Goal: Check status: Check status

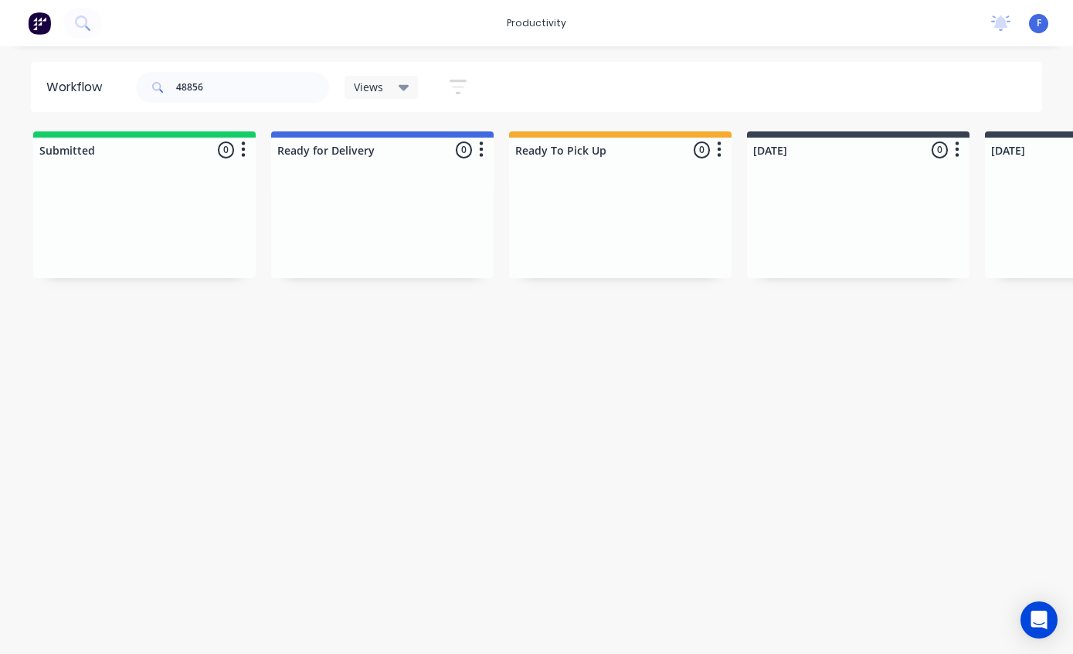
scroll to position [31, 722]
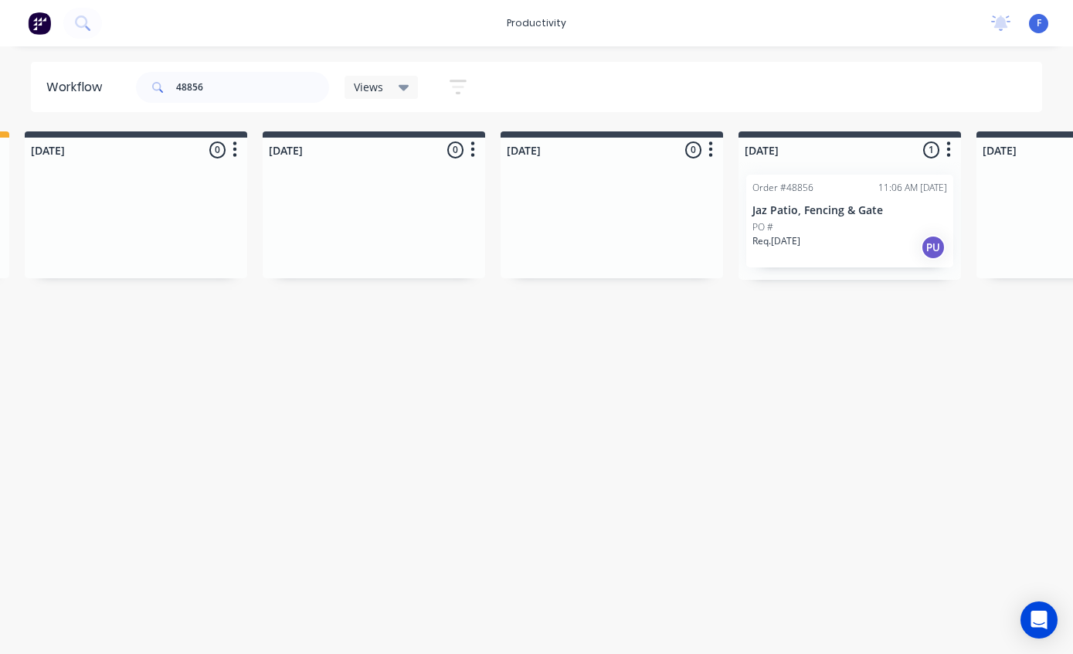
click at [257, 87] on input "48856" at bounding box center [252, 87] width 153 height 31
type input "48"
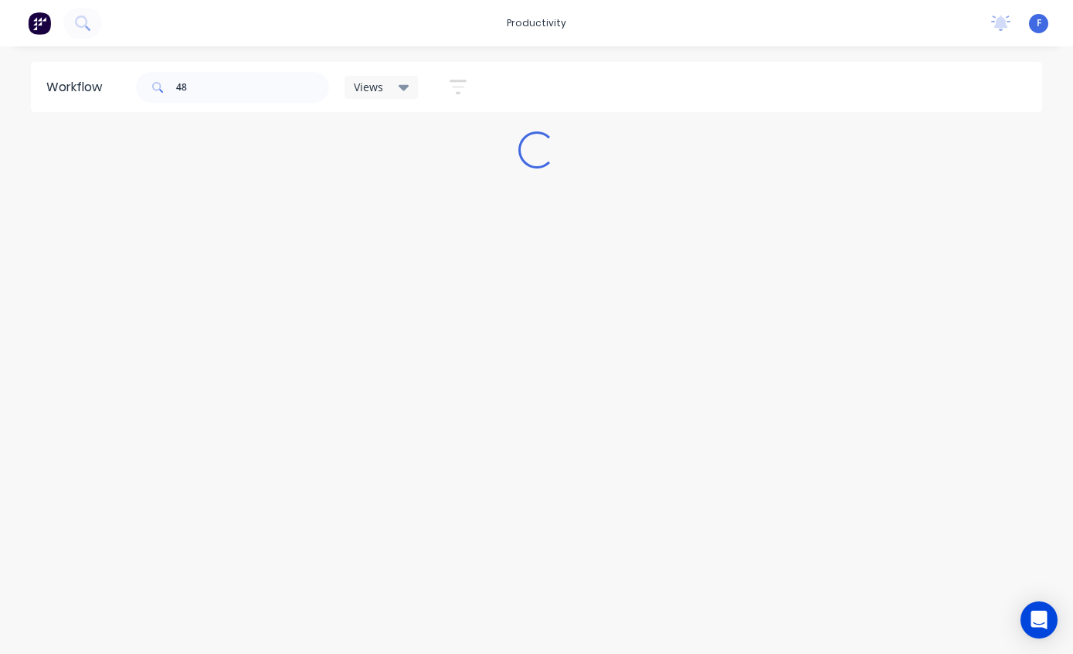
scroll to position [31, 0]
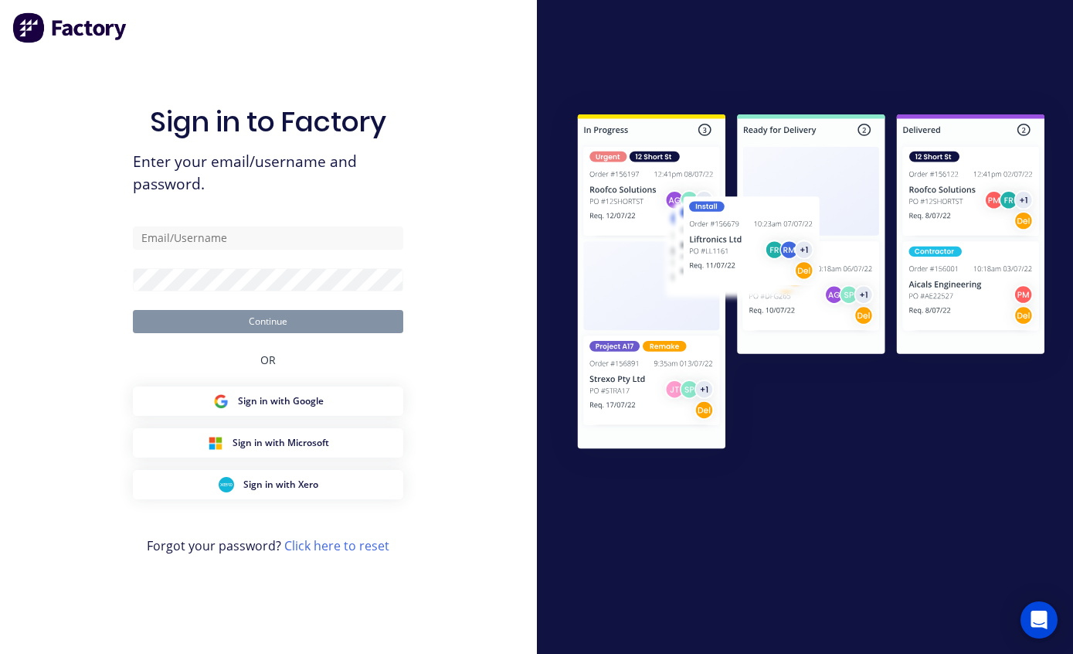
click at [662, 380] on div at bounding box center [805, 326] width 537 height 477
click at [314, 228] on input "text" at bounding box center [268, 237] width 270 height 23
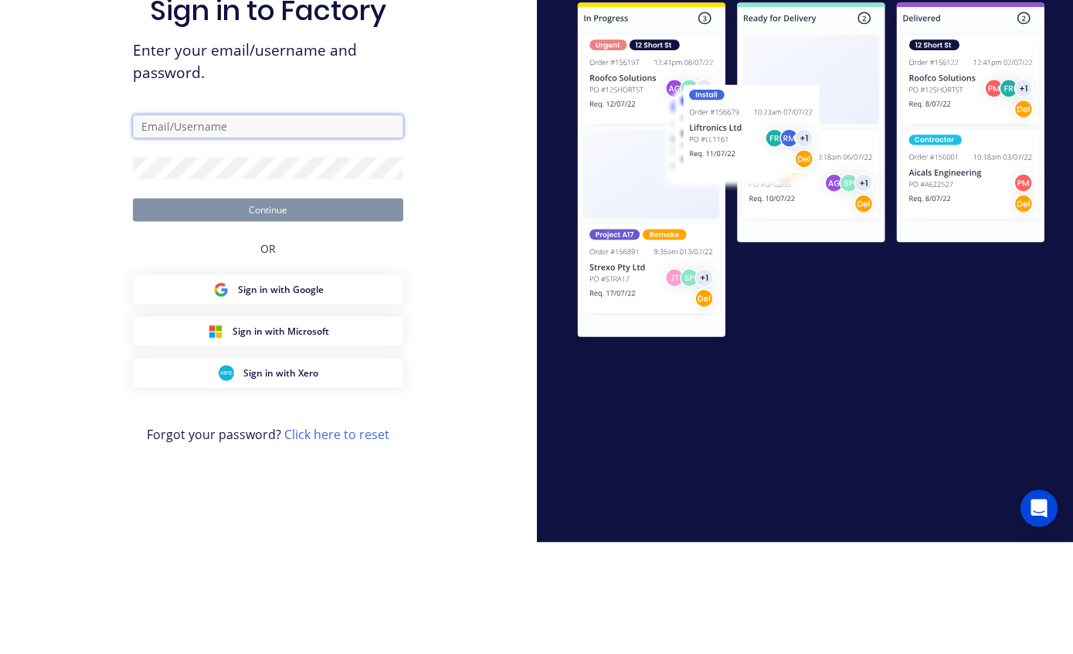
type input "[EMAIL_ADDRESS][DOMAIN_NAME]"
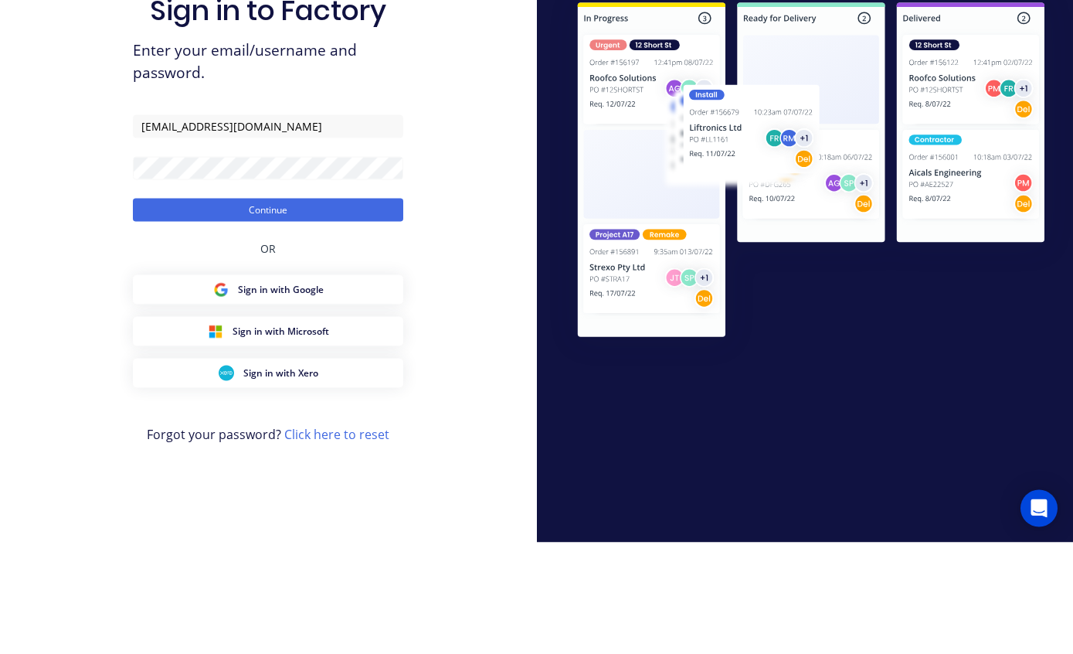
click at [331, 310] on button "Continue" at bounding box center [268, 321] width 270 height 23
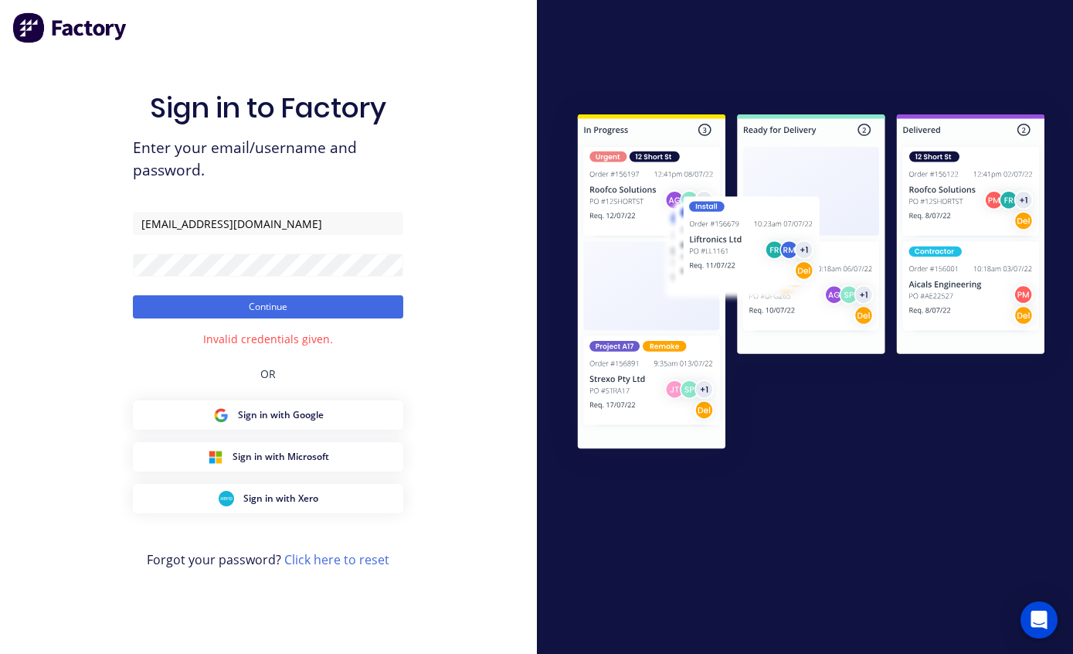
click at [345, 295] on button "Continue" at bounding box center [268, 306] width 270 height 23
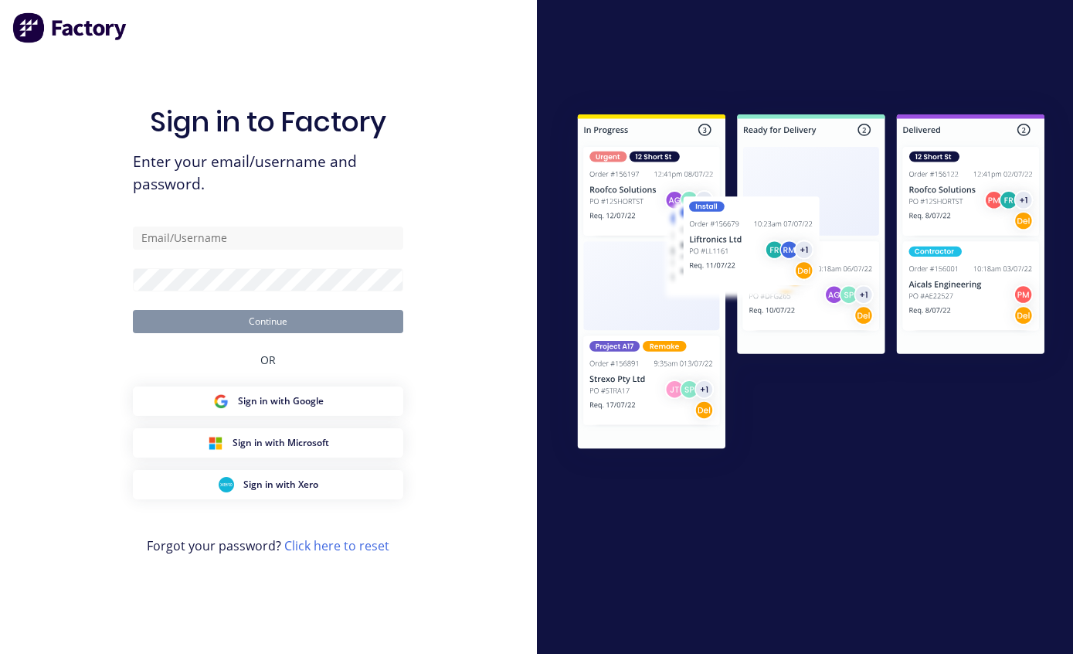
click at [270, 250] on input "text" at bounding box center [268, 237] width 270 height 23
type input "[EMAIL_ADDRESS][DOMAIN_NAME]"
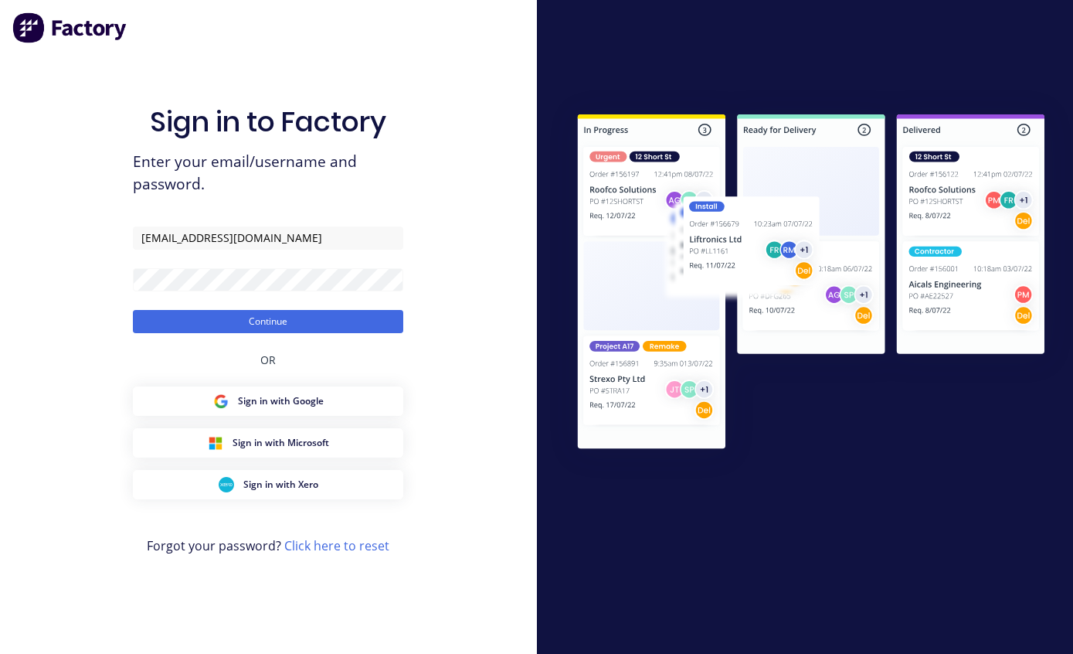
click at [324, 333] on button "Continue" at bounding box center [268, 321] width 270 height 23
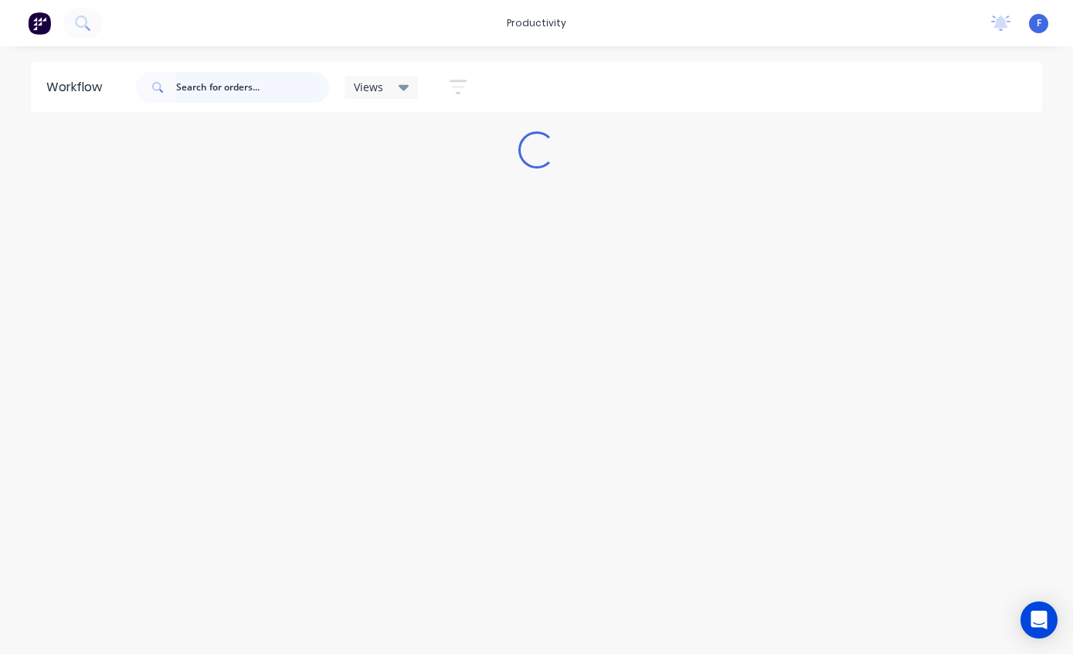
click at [242, 84] on input "text" at bounding box center [252, 87] width 153 height 31
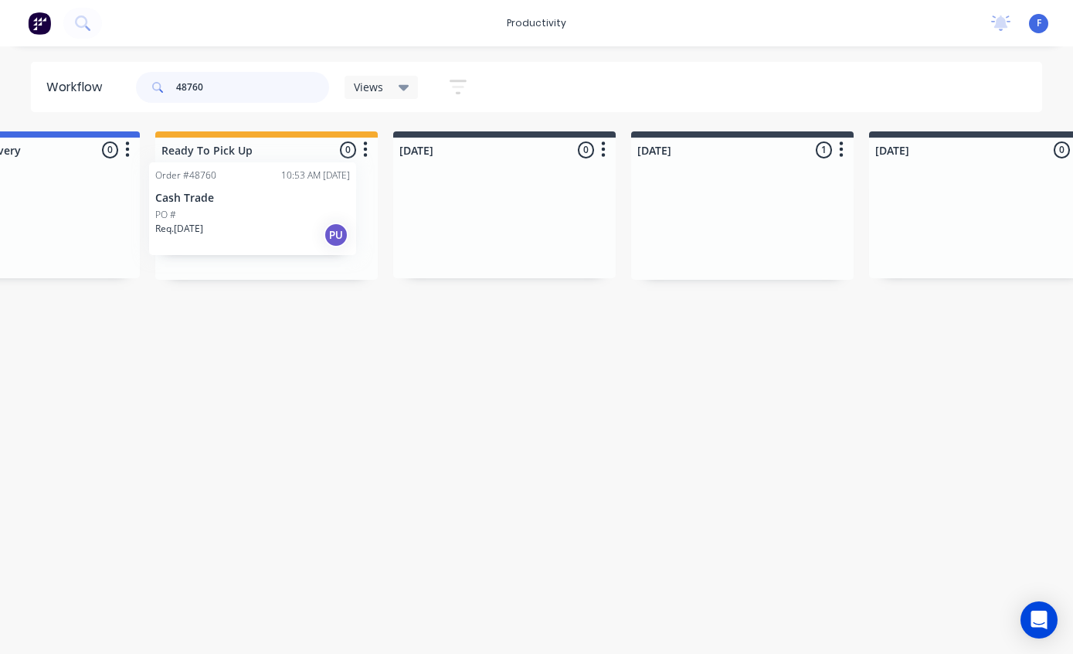
scroll to position [0, 350]
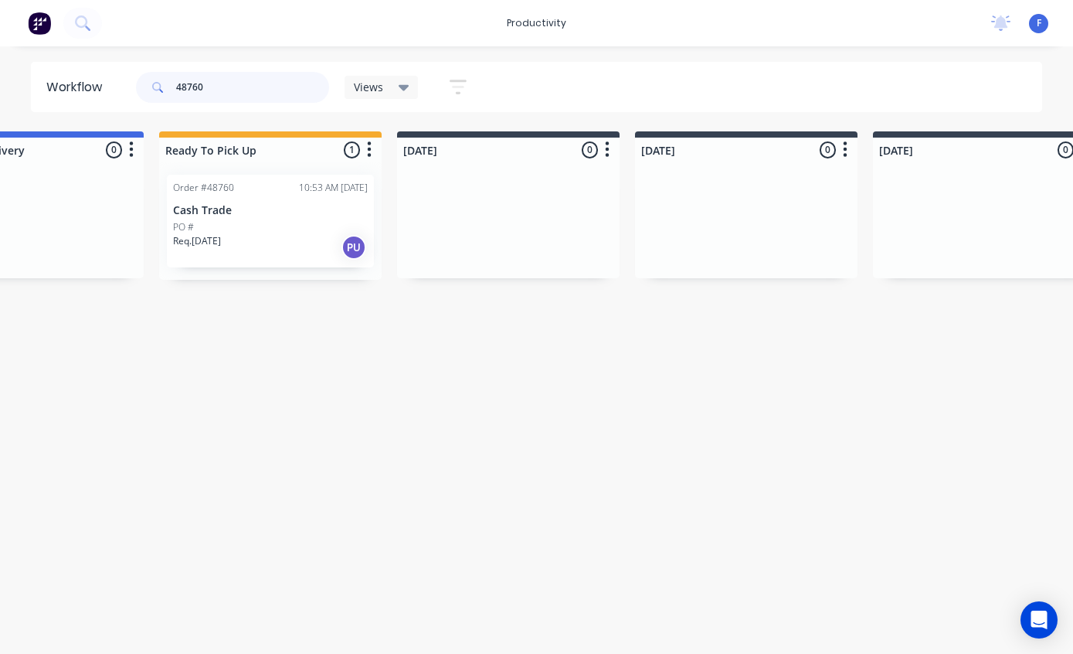
type input "48760"
click at [253, 199] on div "Order #48760 10:53 AM 02/09/25 Cash Trade PO # Req. 09/09/25 PU" at bounding box center [270, 221] width 207 height 93
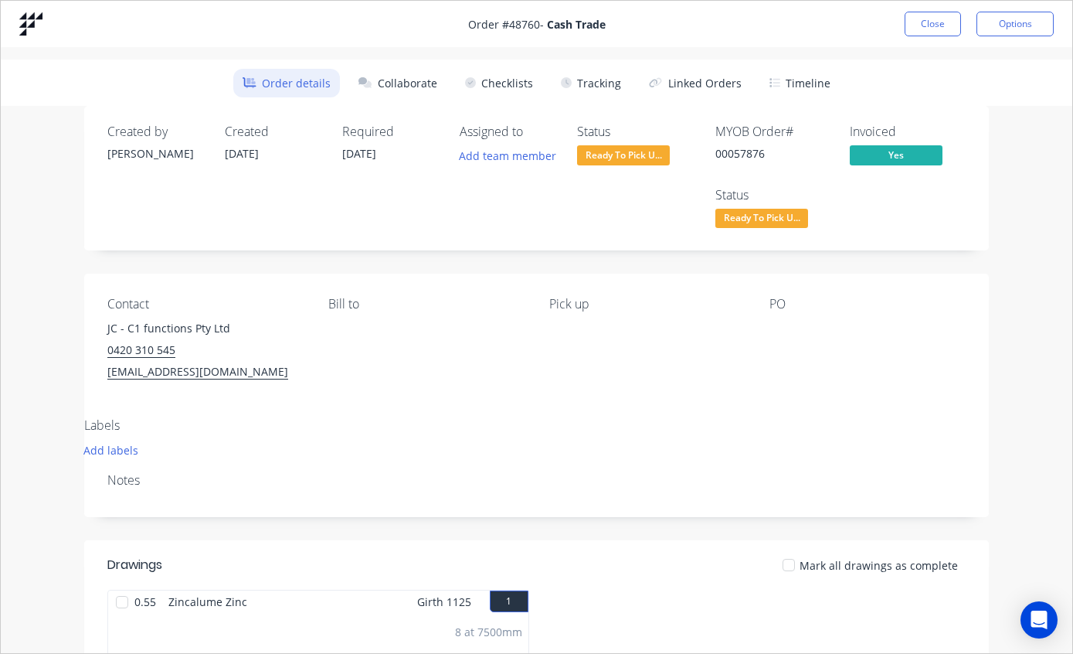
click at [598, 73] on button "Tracking" at bounding box center [591, 83] width 79 height 29
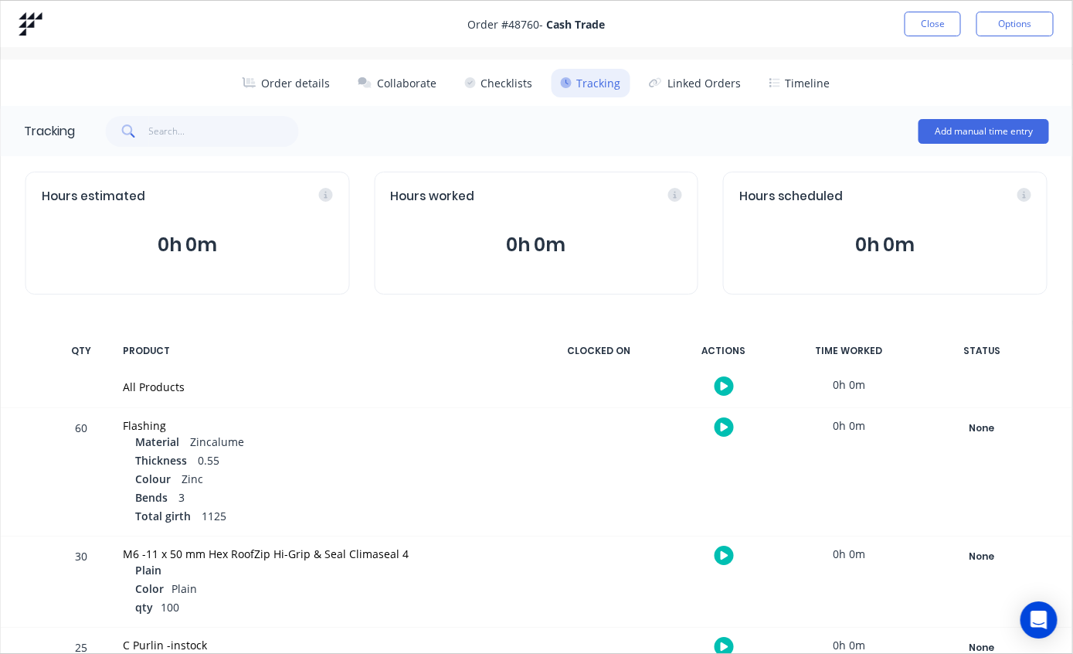
scroll to position [0, 0]
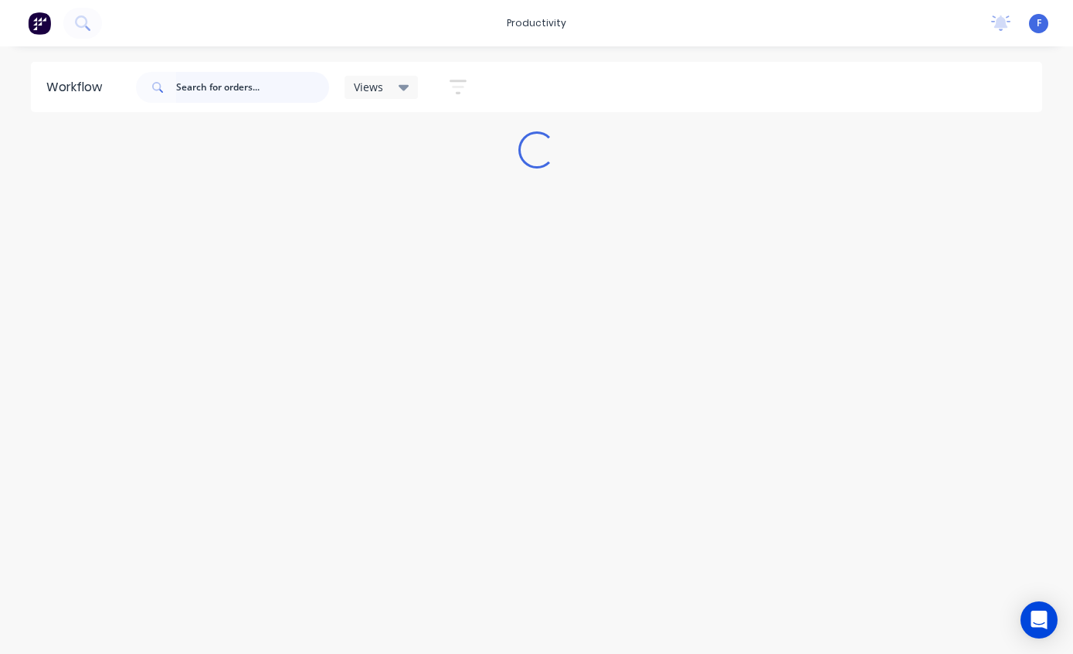
click at [262, 82] on input "text" at bounding box center [252, 87] width 153 height 31
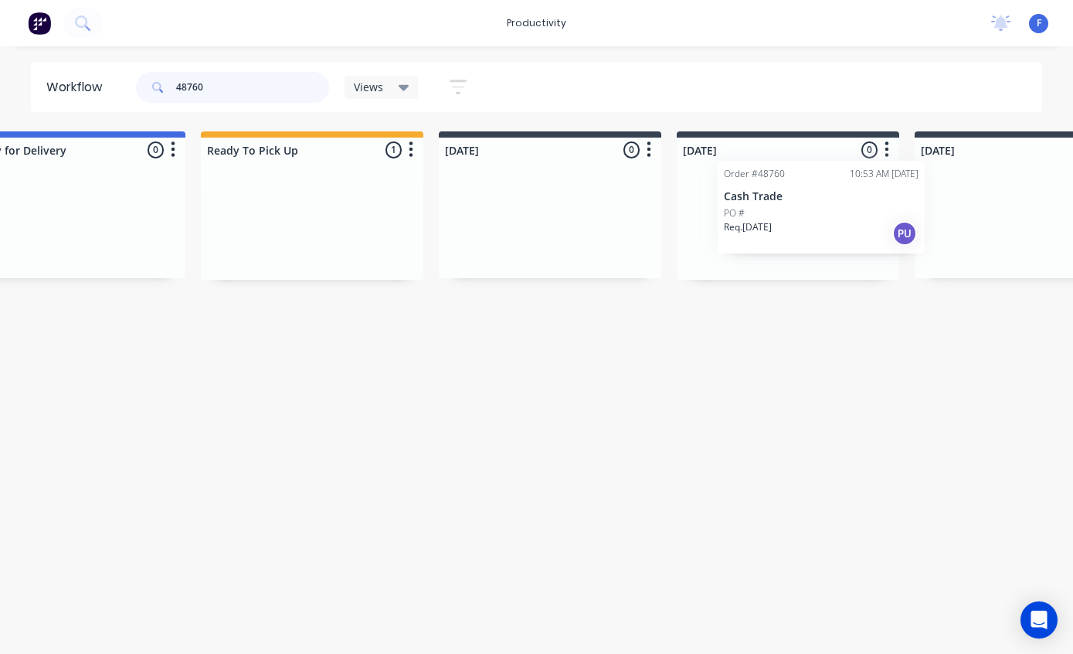
scroll to position [0, 312]
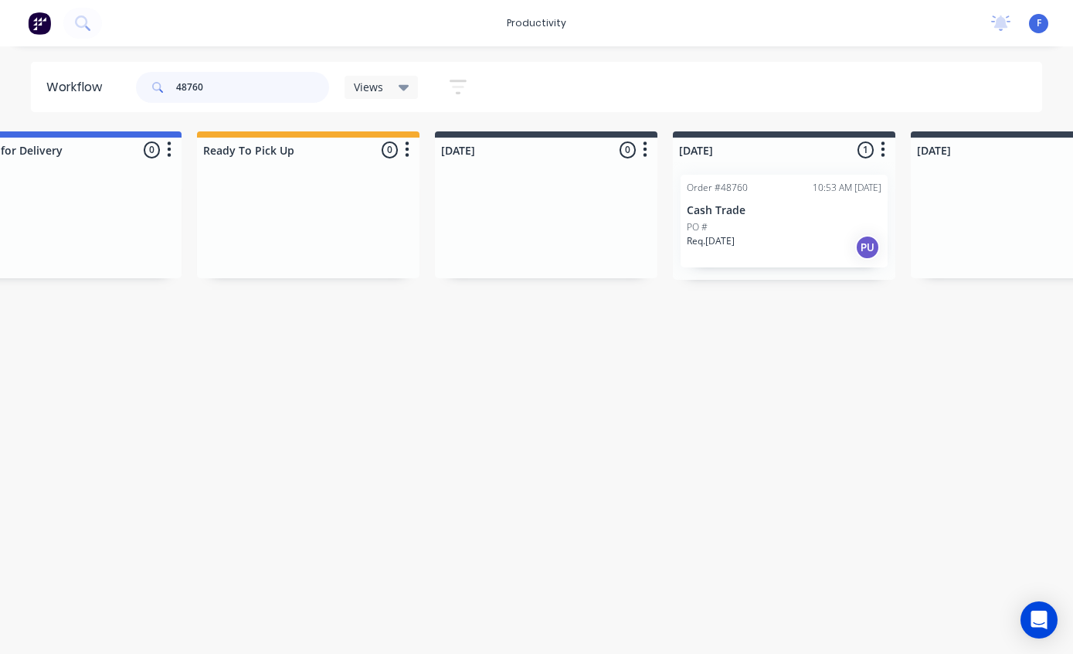
type input "48760"
click at [789, 214] on p "Cash Trade" at bounding box center [784, 210] width 195 height 13
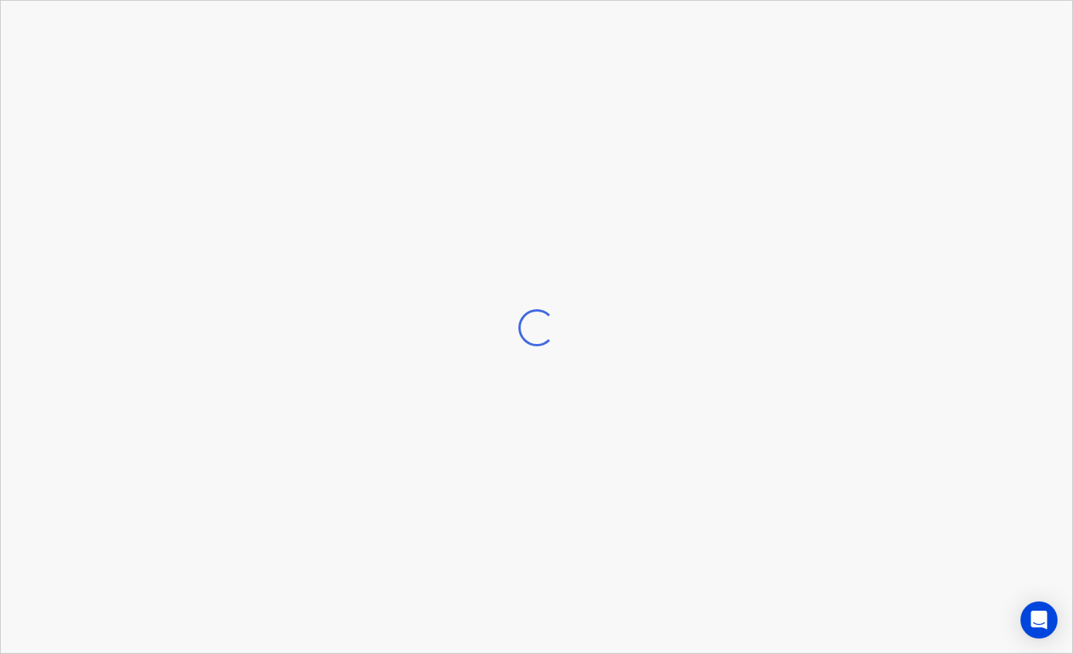
click at [788, 214] on div "Loading..." at bounding box center [536, 328] width 1071 height 654
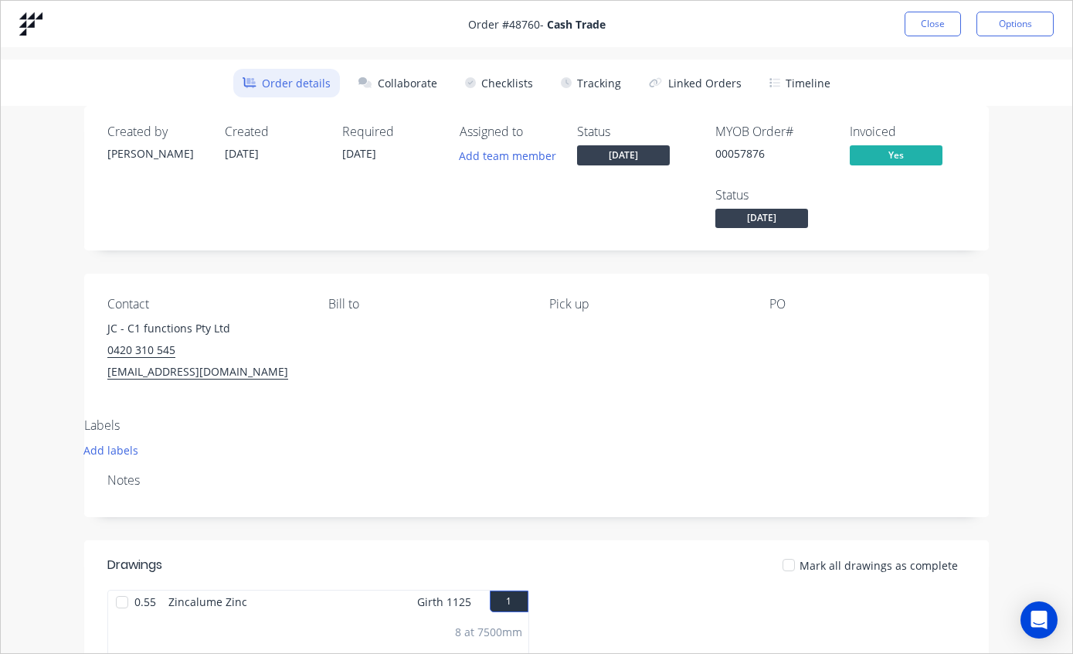
click at [610, 73] on button "Tracking" at bounding box center [591, 83] width 79 height 29
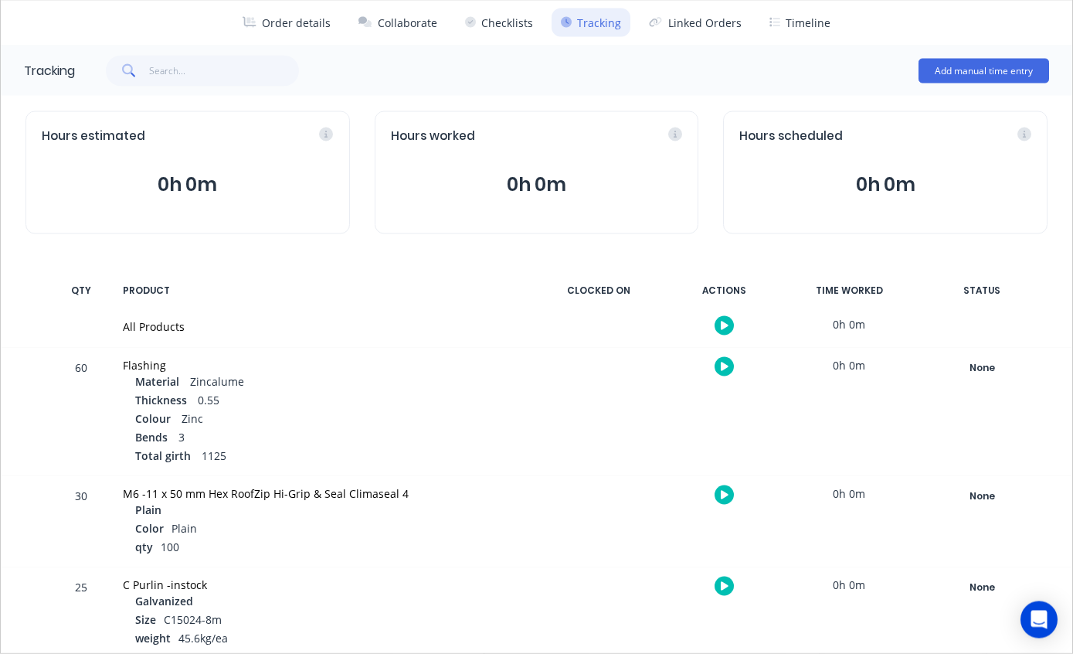
scroll to position [31, 312]
click at [984, 590] on div "None" at bounding box center [981, 587] width 111 height 20
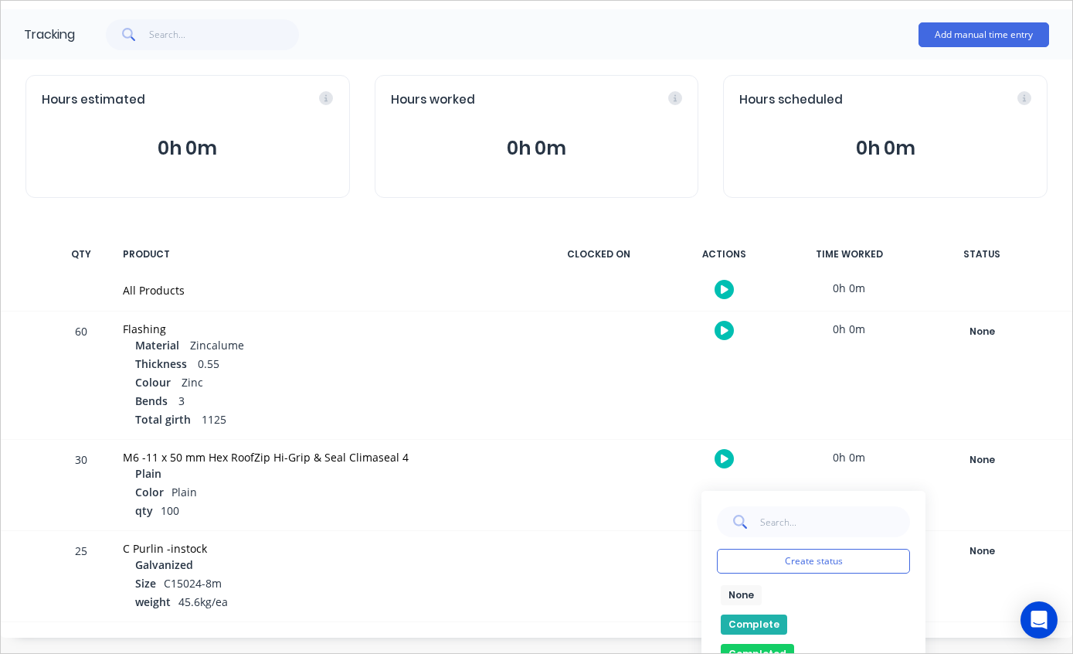
click at [775, 644] on button "Completed" at bounding box center [757, 654] width 73 height 20
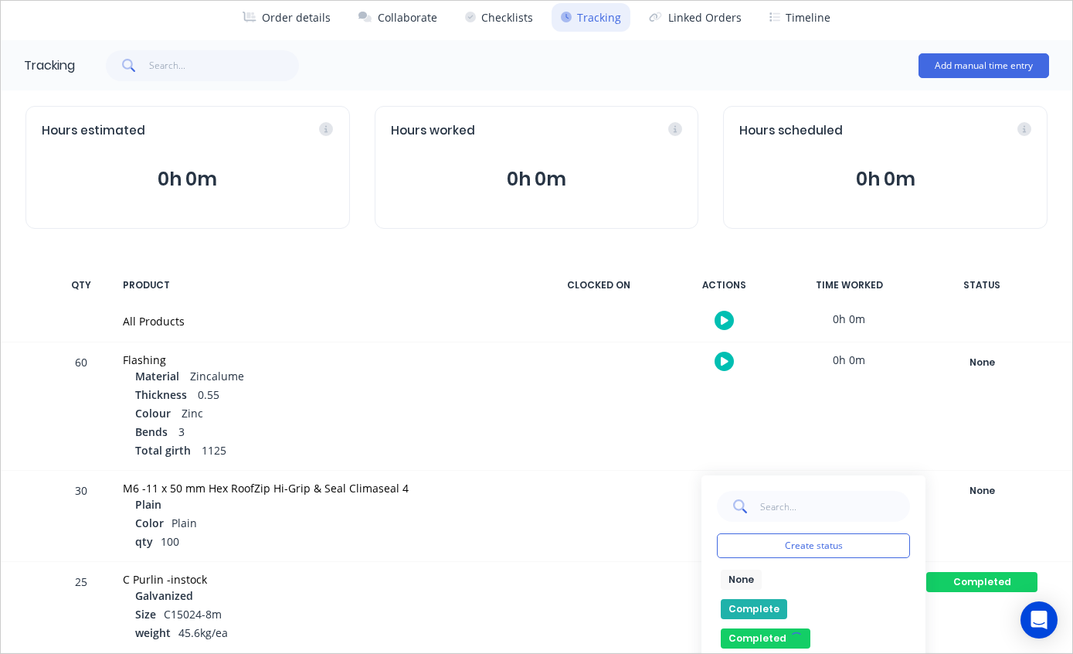
scroll to position [60, 0]
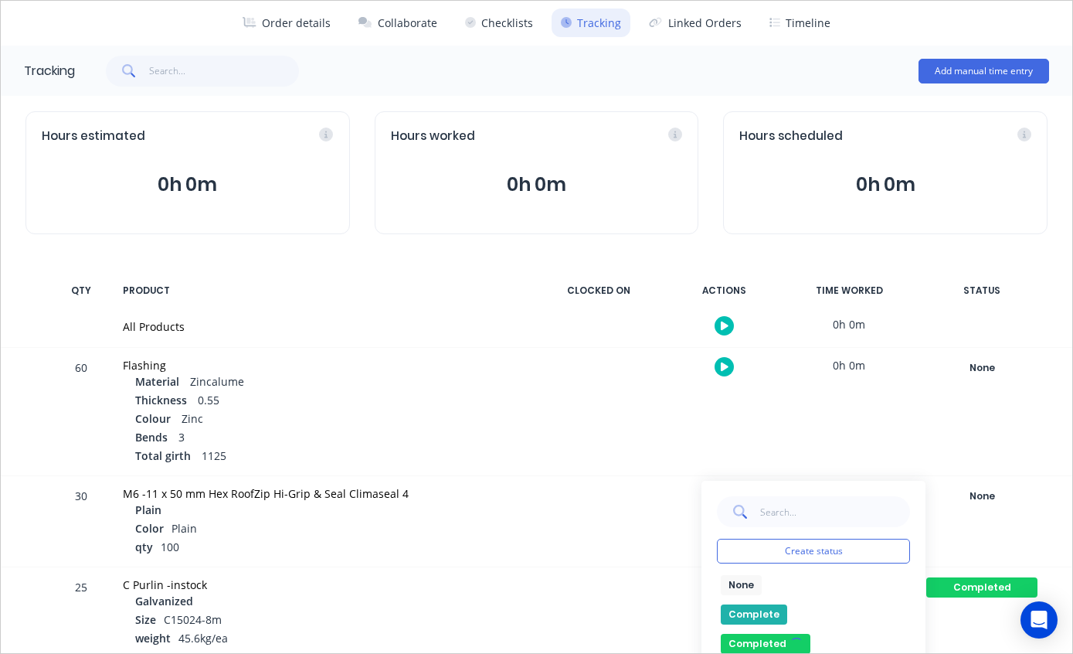
click at [775, 625] on div "25 C Purlin -instock Galvanized Size C15024-8m weight 45.6kg/ea 0h 0m Completed…" at bounding box center [536, 612] width 1071 height 90
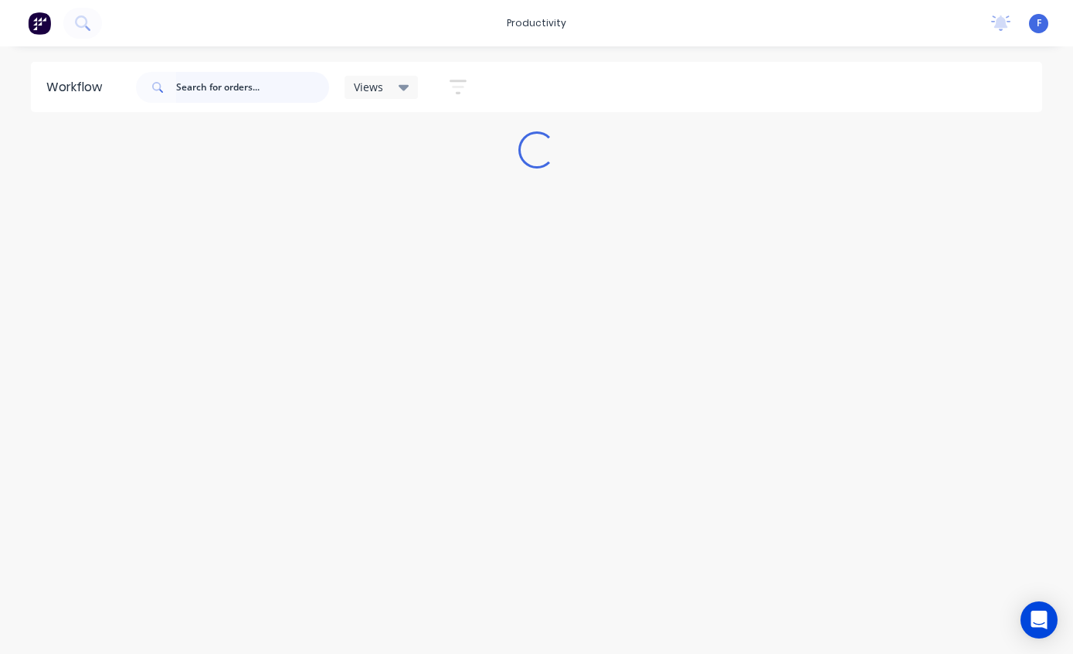
click at [261, 97] on input "text" at bounding box center [252, 87] width 153 height 31
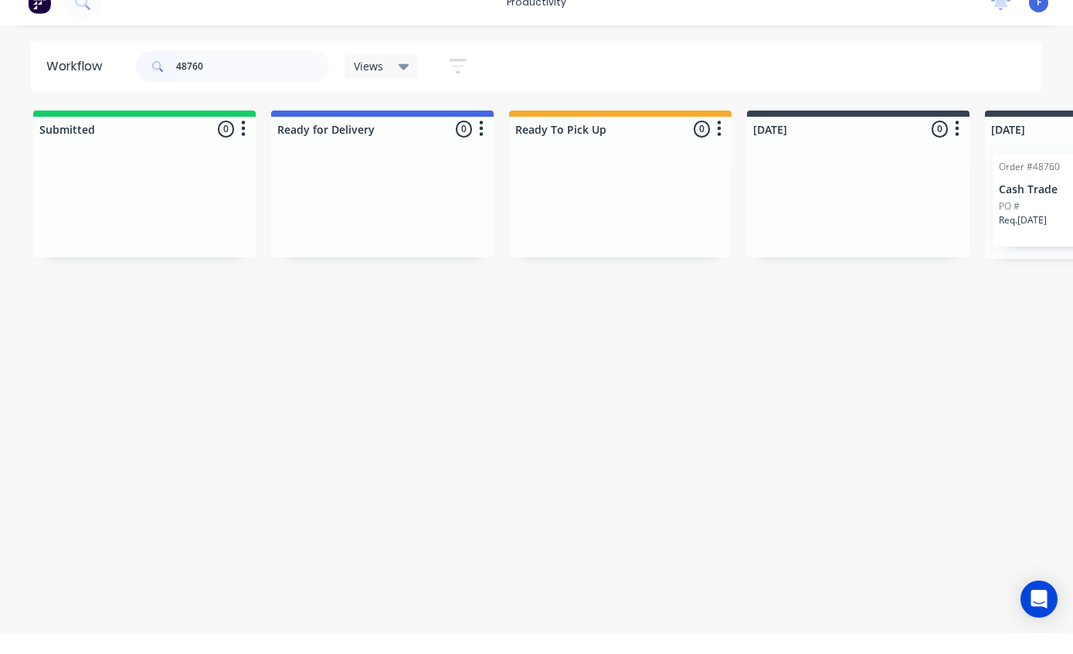
scroll to position [21, 0]
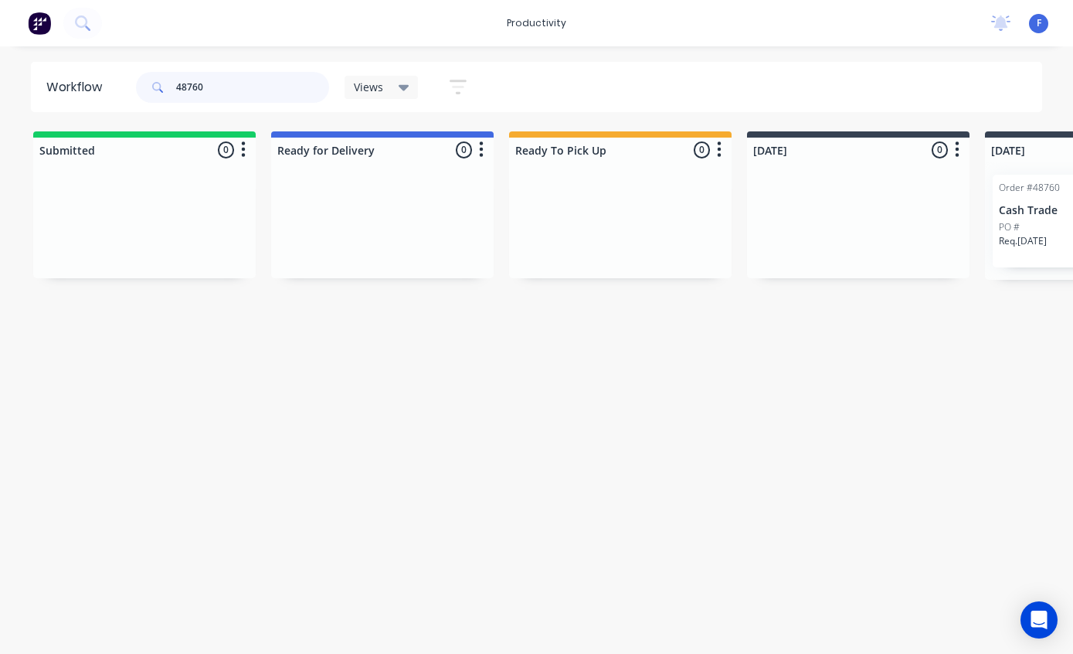
click at [259, 95] on input "48760" at bounding box center [252, 87] width 153 height 31
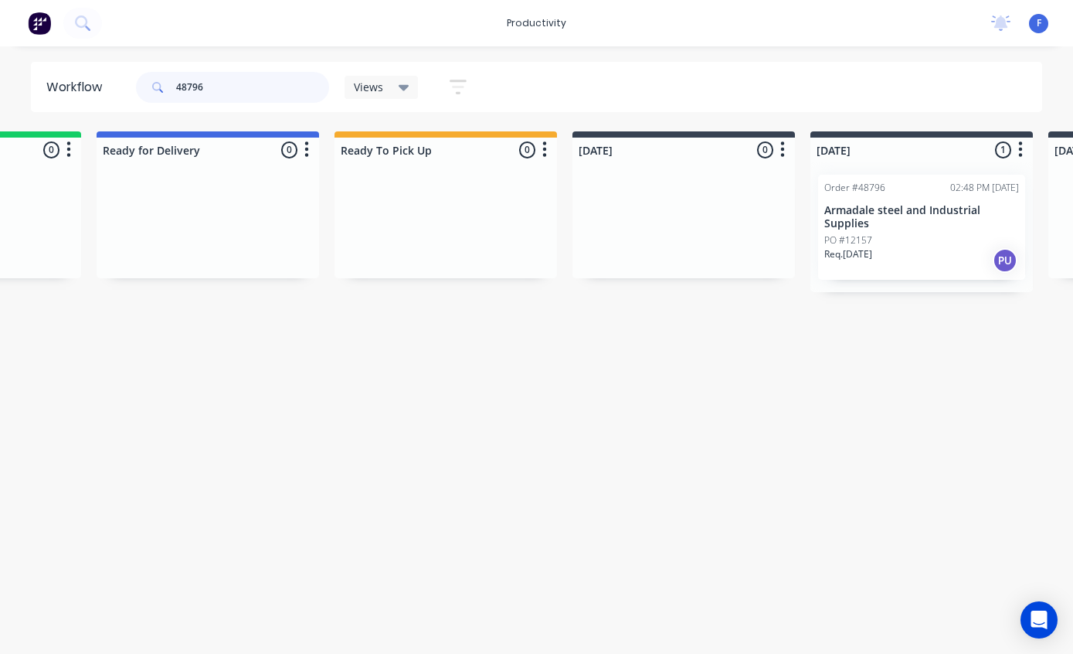
scroll to position [21, 173]
type input "48796"
click at [920, 204] on p "Armadale steel and Industrial Supplies" at bounding box center [923, 217] width 195 height 26
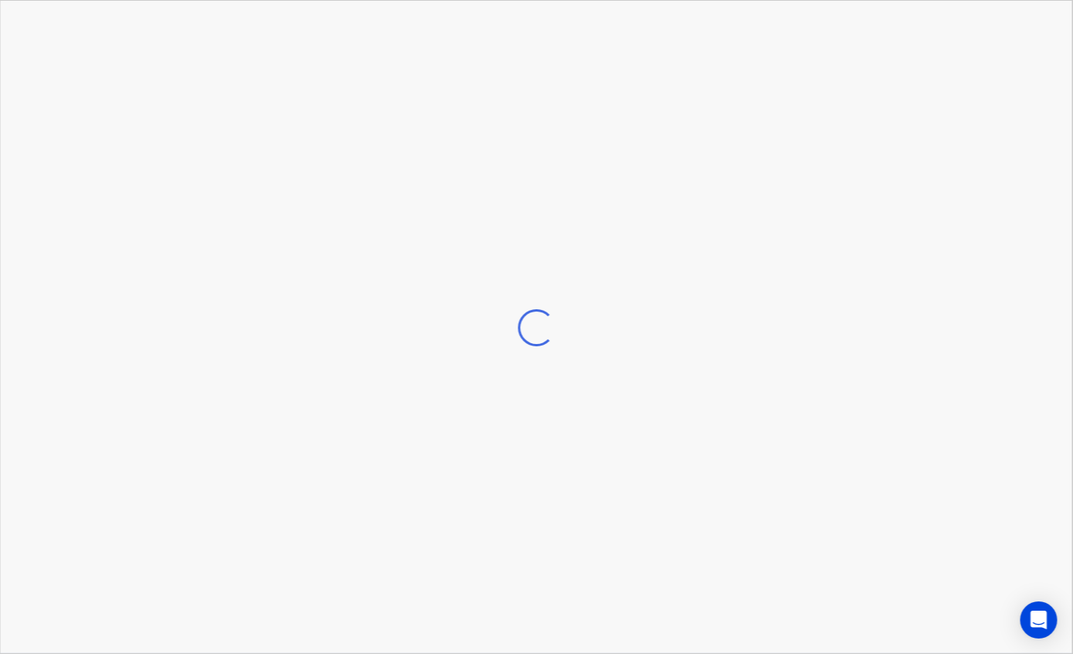
scroll to position [21, 174]
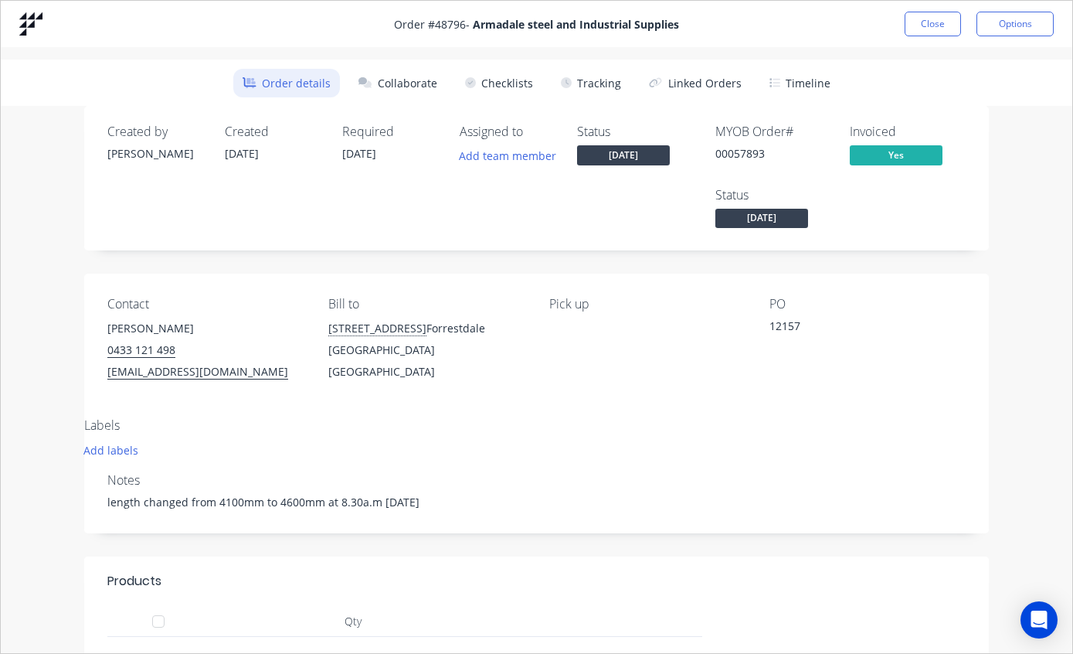
click at [605, 86] on button "Tracking" at bounding box center [591, 83] width 79 height 29
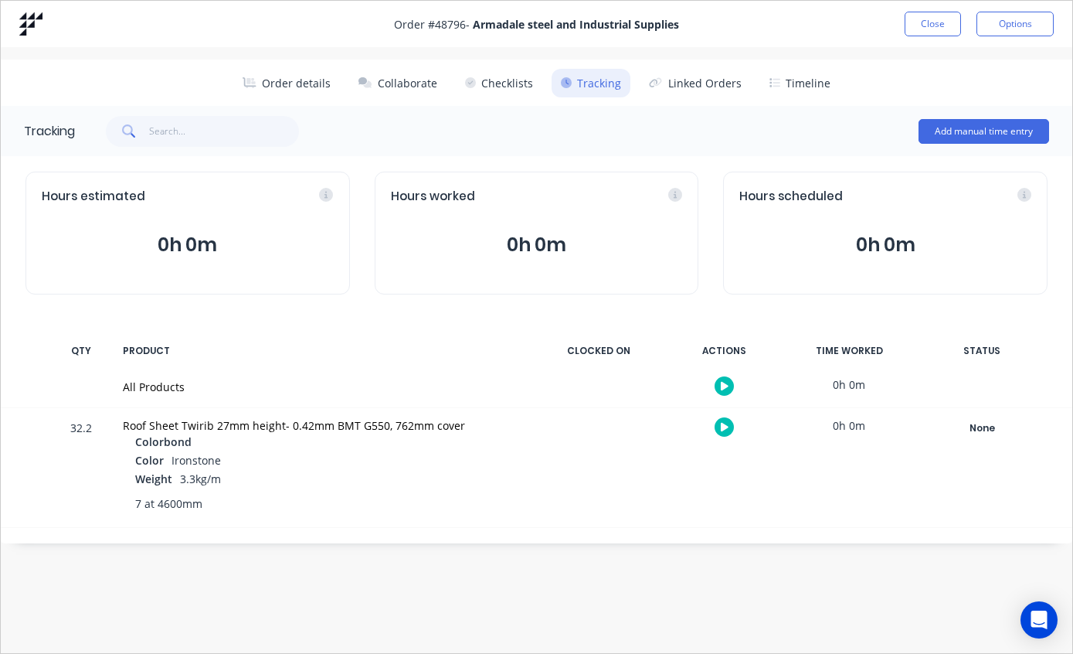
click at [981, 421] on div "None" at bounding box center [981, 428] width 111 height 20
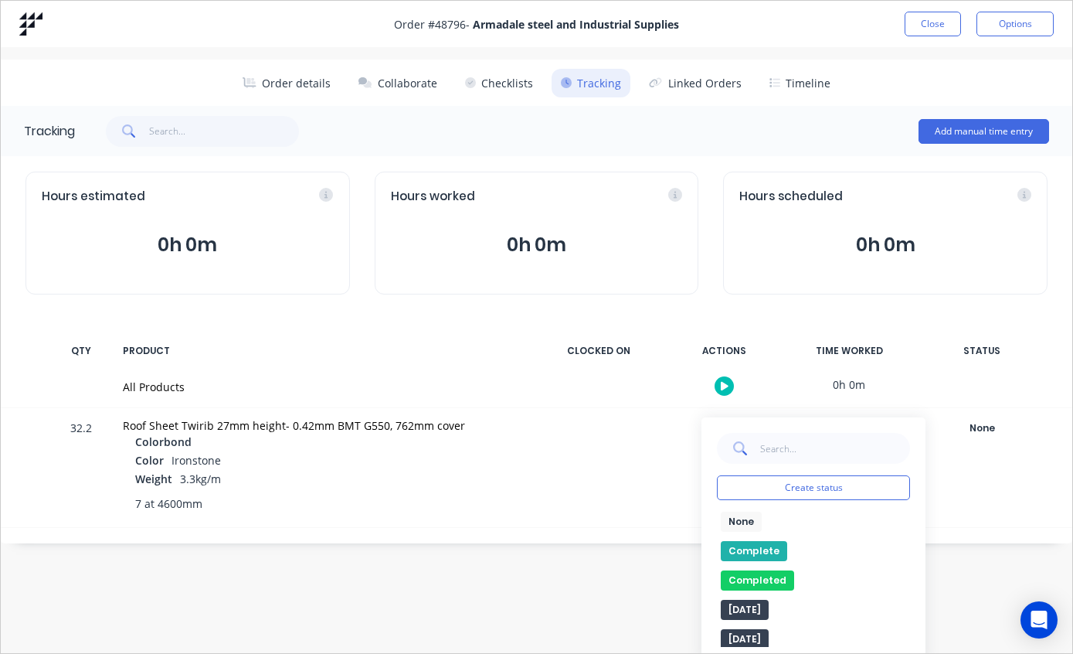
click at [755, 548] on button "Complete" at bounding box center [754, 551] width 66 height 20
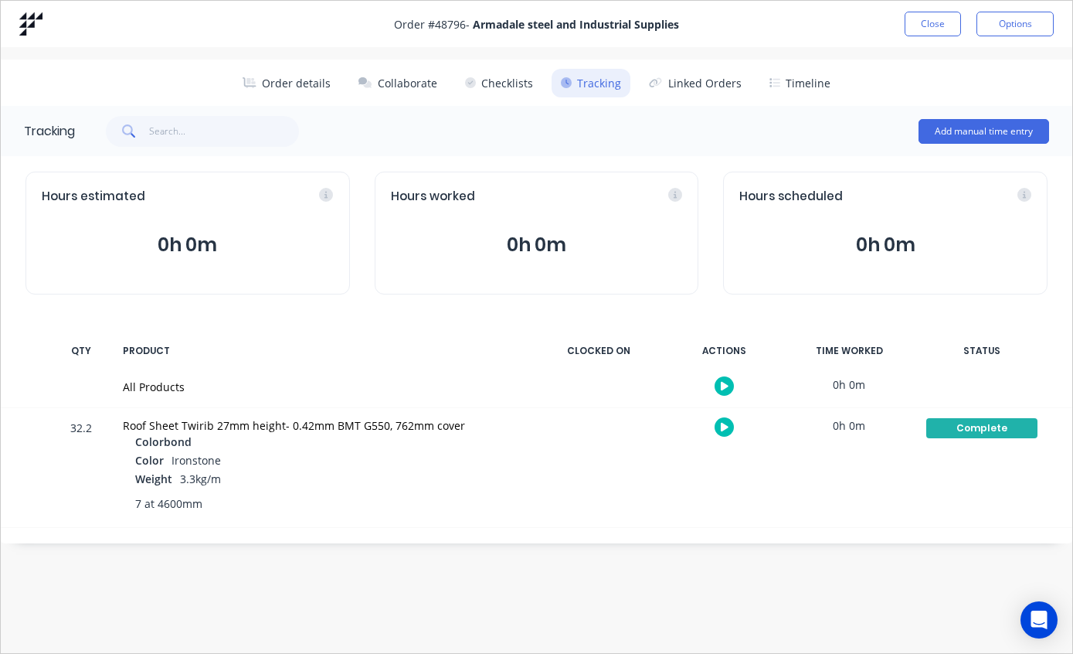
click at [937, 25] on button "Close" at bounding box center [933, 24] width 56 height 25
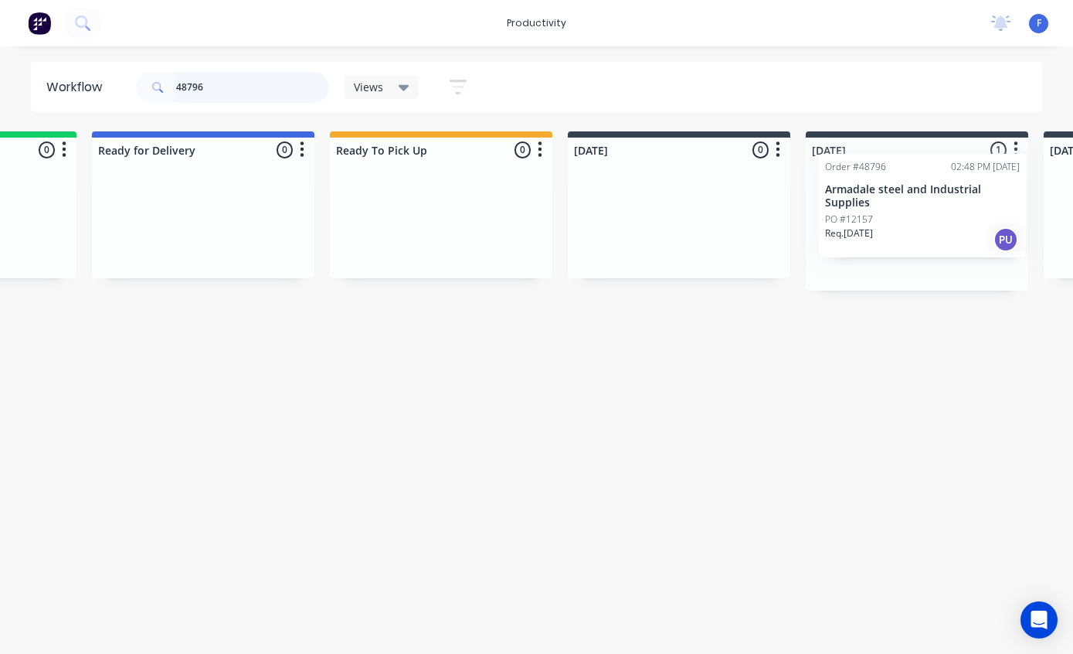
scroll to position [21, 186]
